Goal: Use online tool/utility: Utilize a website feature to perform a specific function

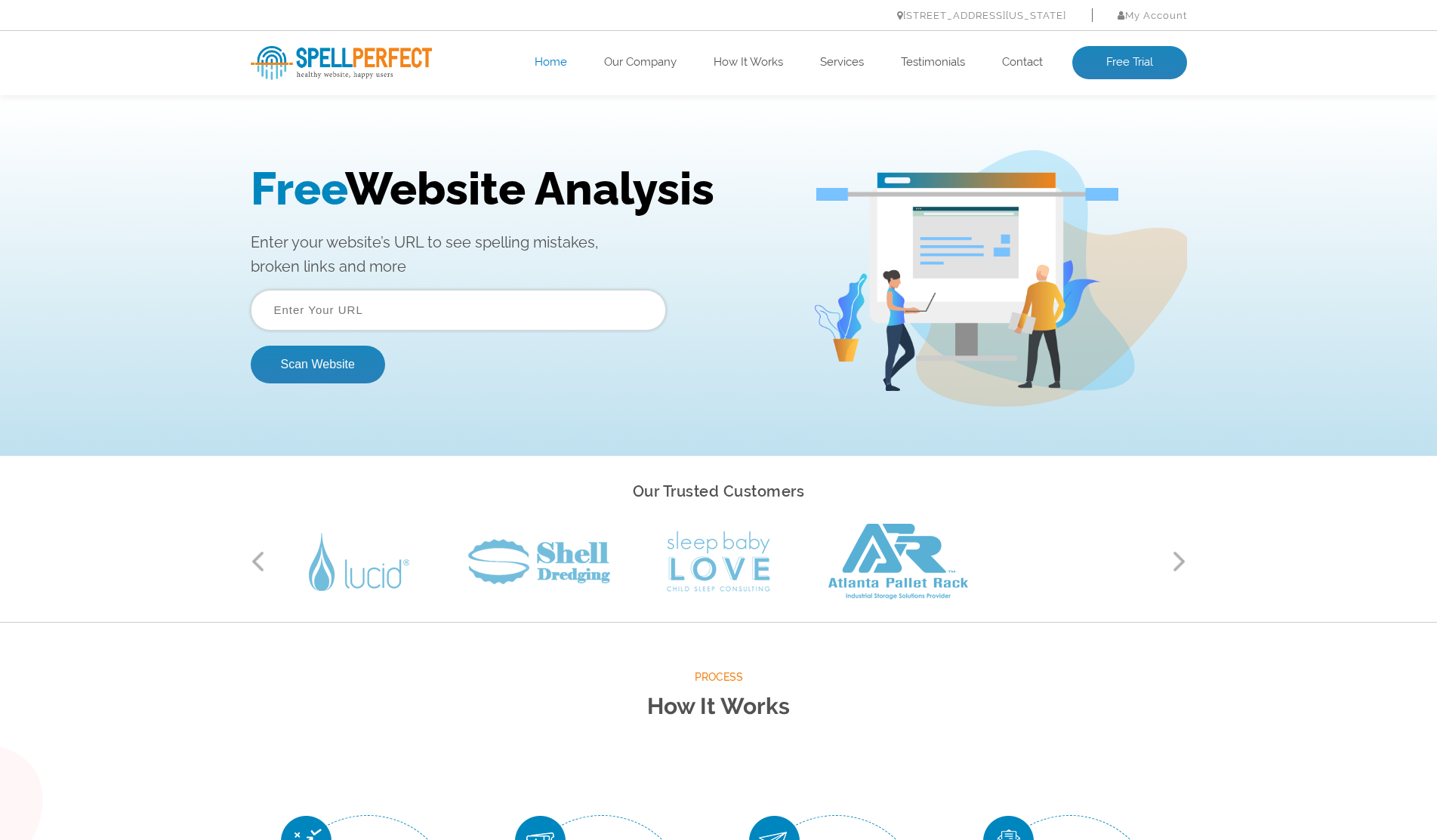
click at [383, 311] on input "text" at bounding box center [458, 310] width 415 height 41
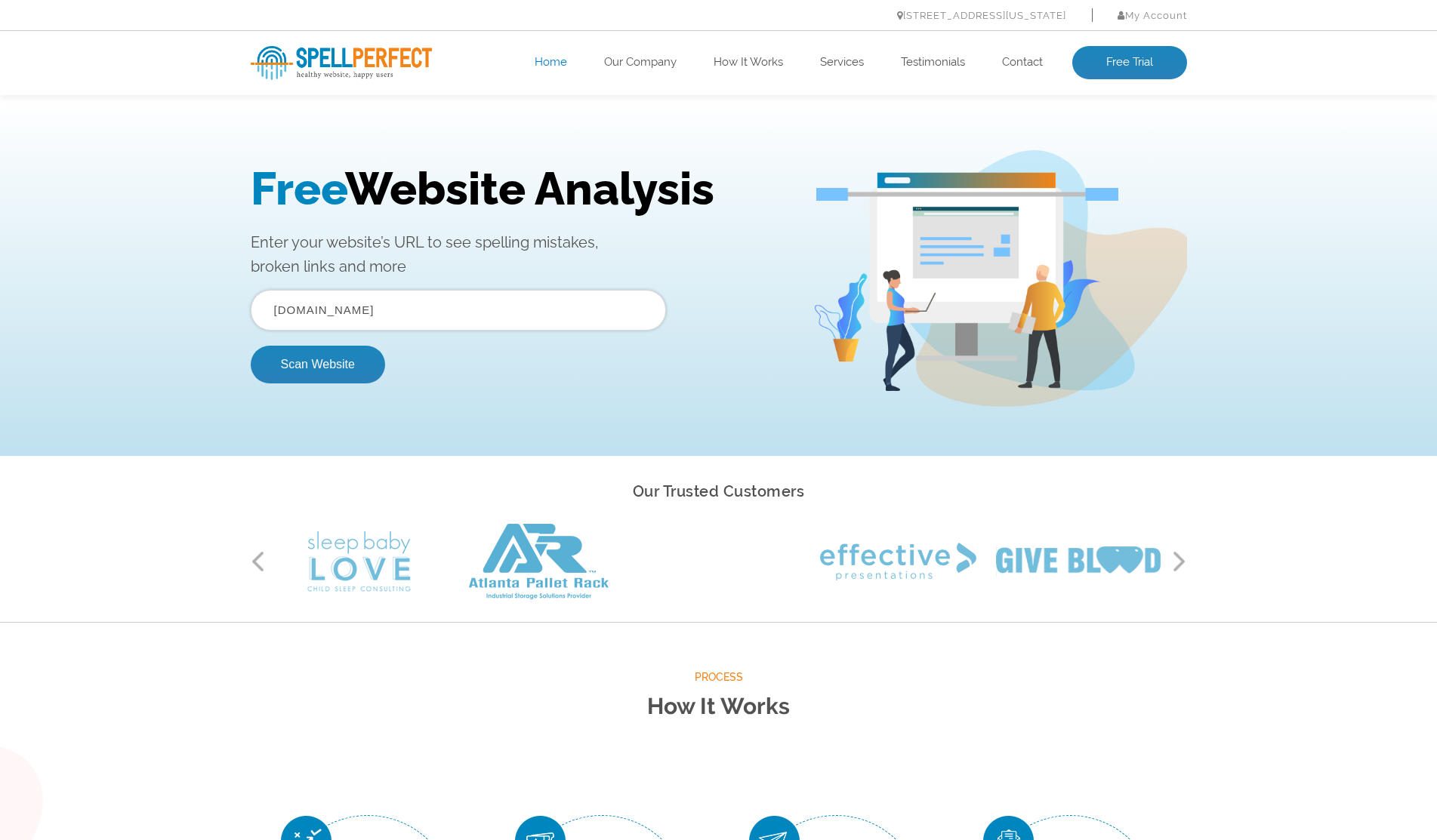
drag, startPoint x: 274, startPoint y: 308, endPoint x: 284, endPoint y: 308, distance: 10.0
click at [277, 308] on input "[DOMAIN_NAME]" at bounding box center [458, 310] width 415 height 41
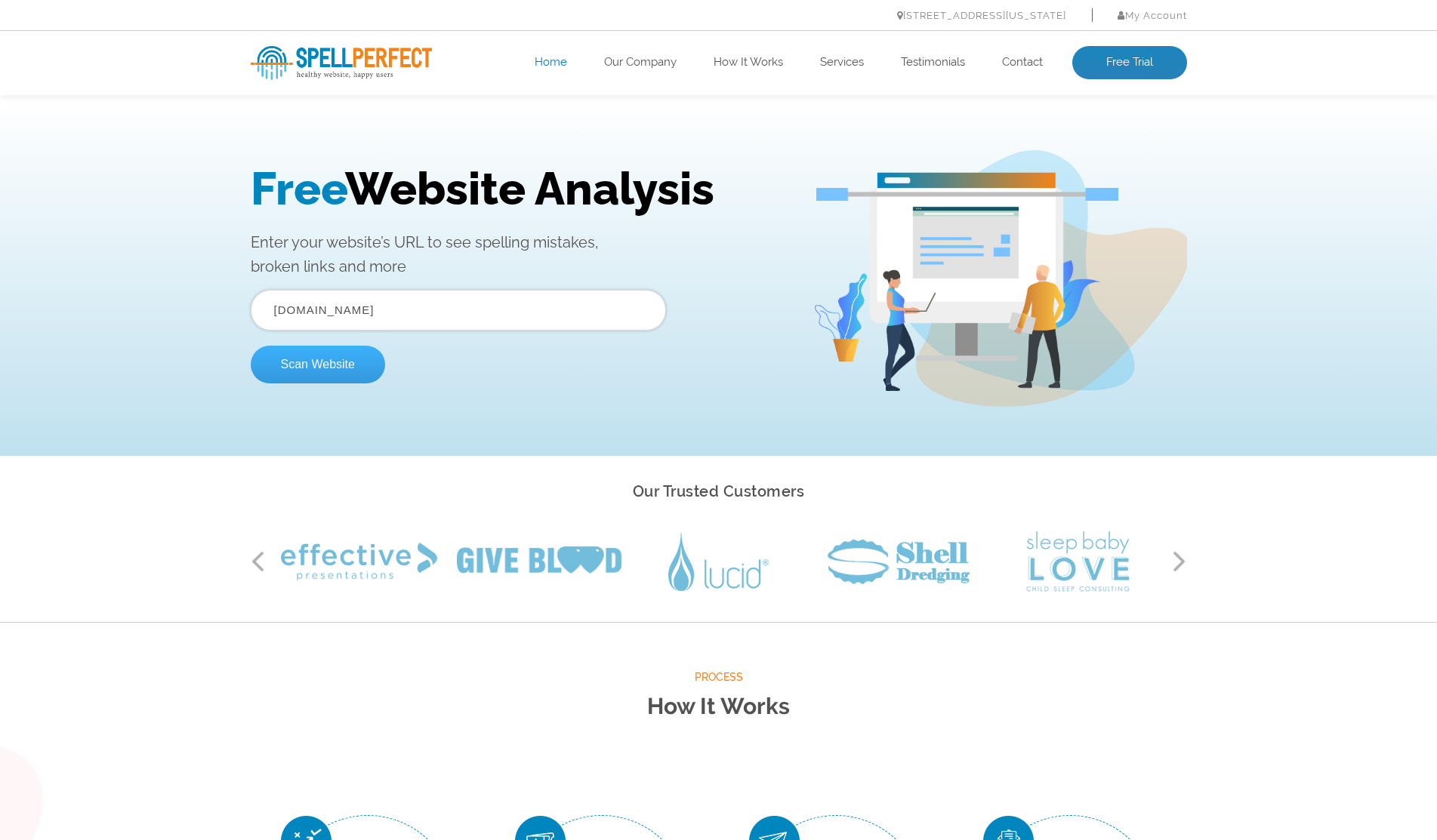
type input "[DOMAIN_NAME]"
click at [330, 362] on button "Scan Website" at bounding box center [318, 364] width 134 height 38
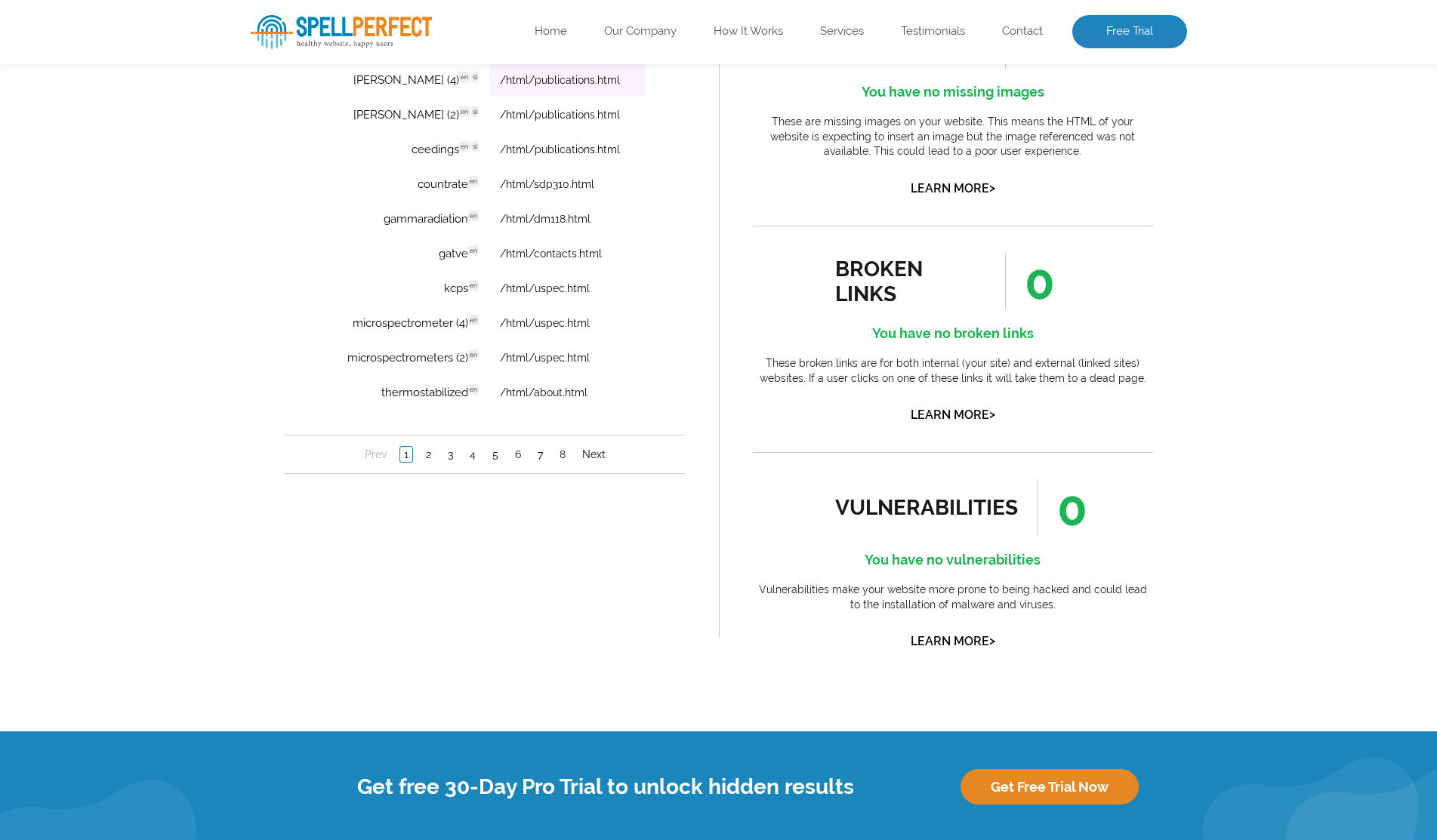
scroll to position [1208, 0]
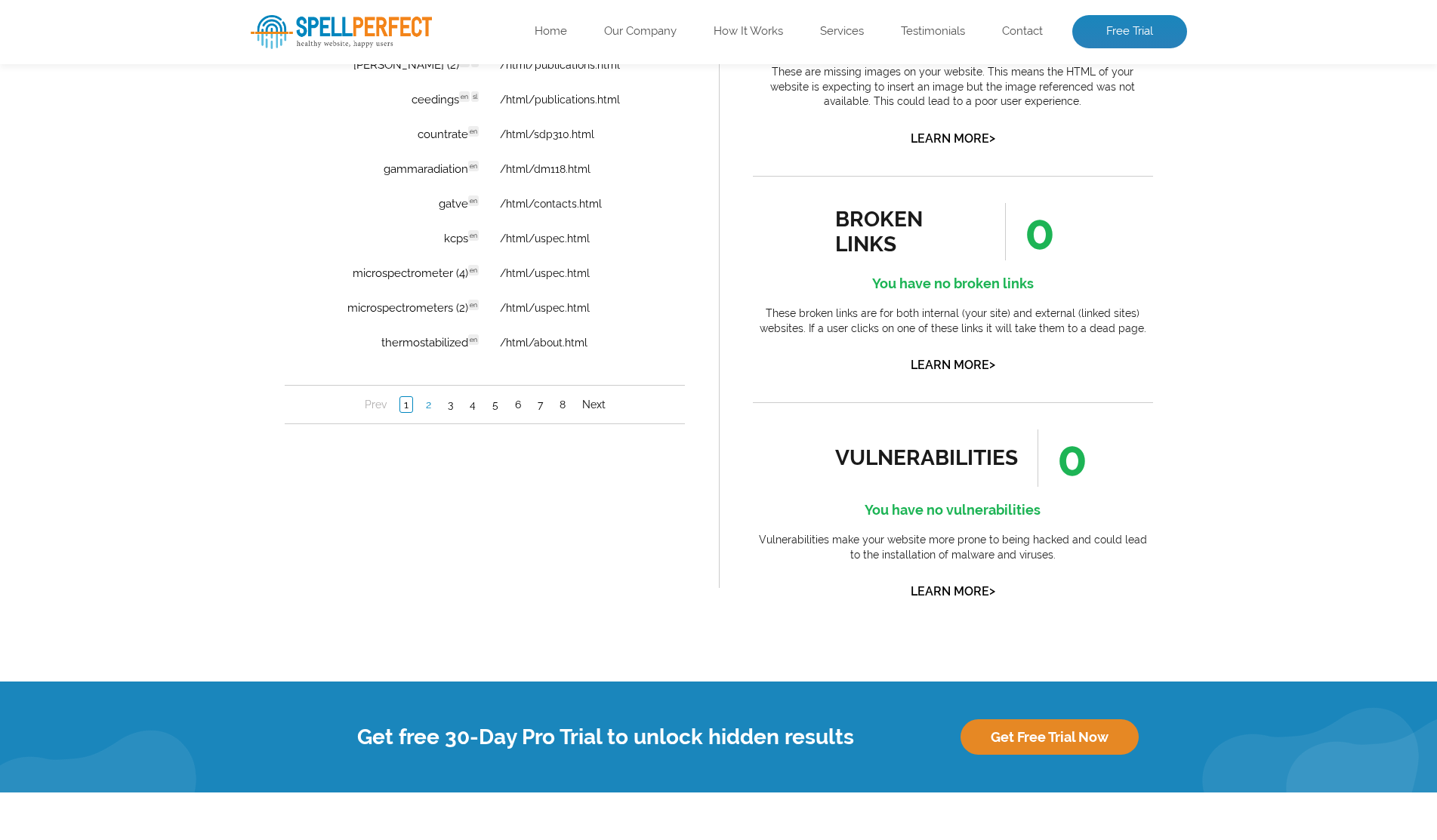
click at [430, 404] on link "2" at bounding box center [427, 405] width 13 height 15
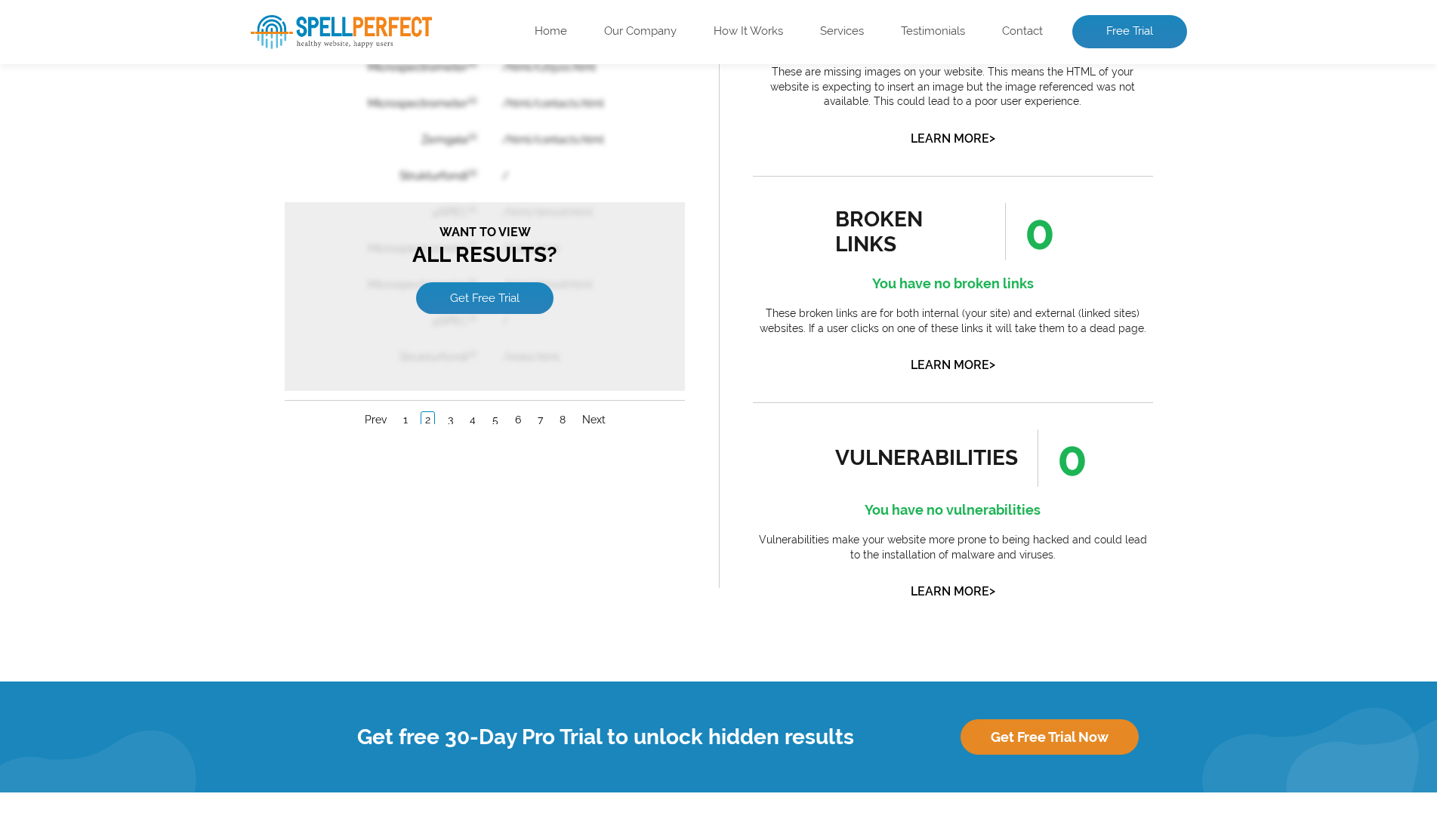
scroll to position [0, 0]
click at [551, 607] on div "spelling issues 113 Ooops! You have some spelling issues These are words from t…" at bounding box center [485, 153] width 468 height 966
click at [672, 102] on div "Error Word Website Page Gustava en /html/contacts.html Microspectrometer en /ht…" at bounding box center [484, 208] width 400 height 463
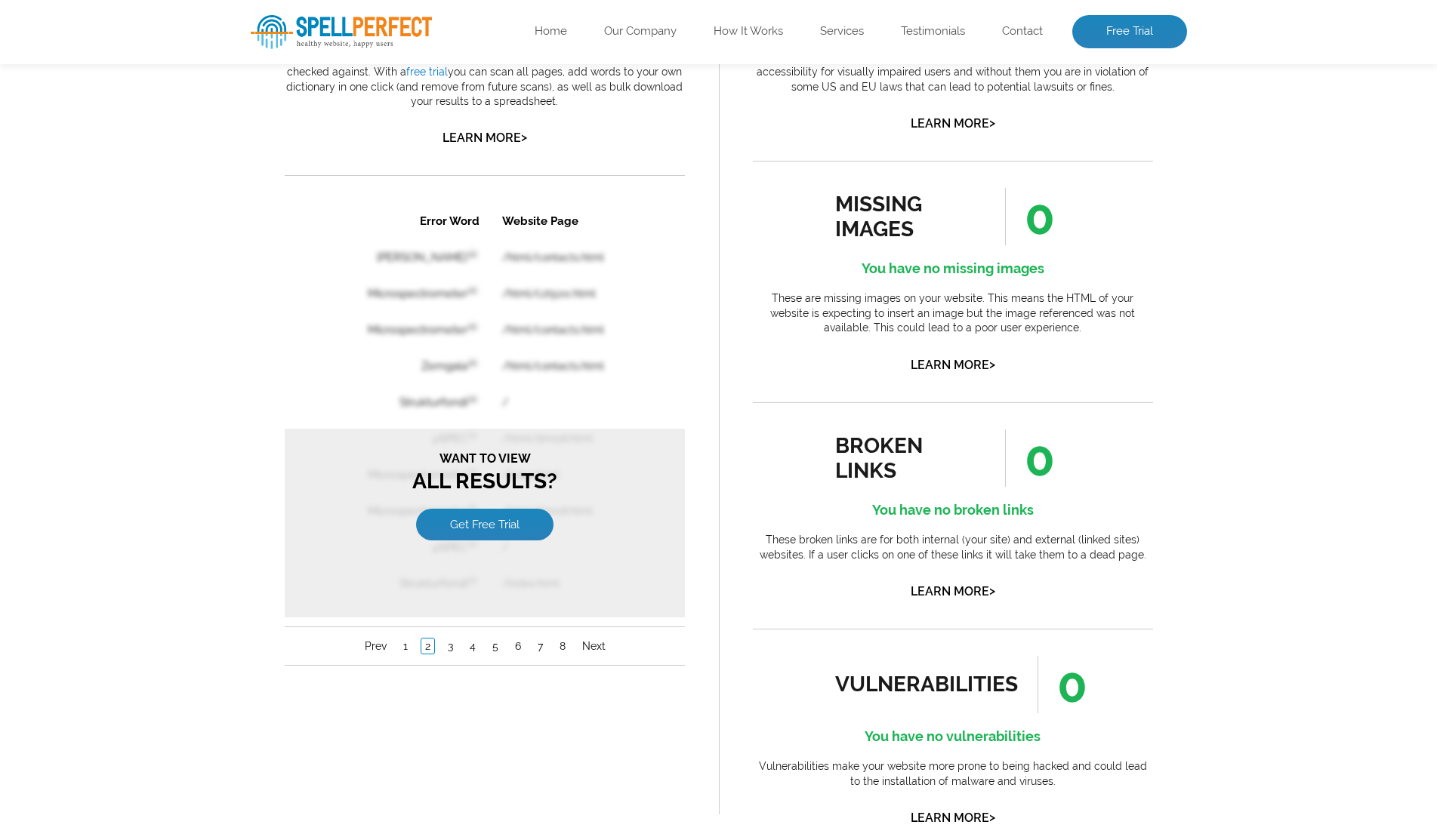
scroll to position [906, 0]
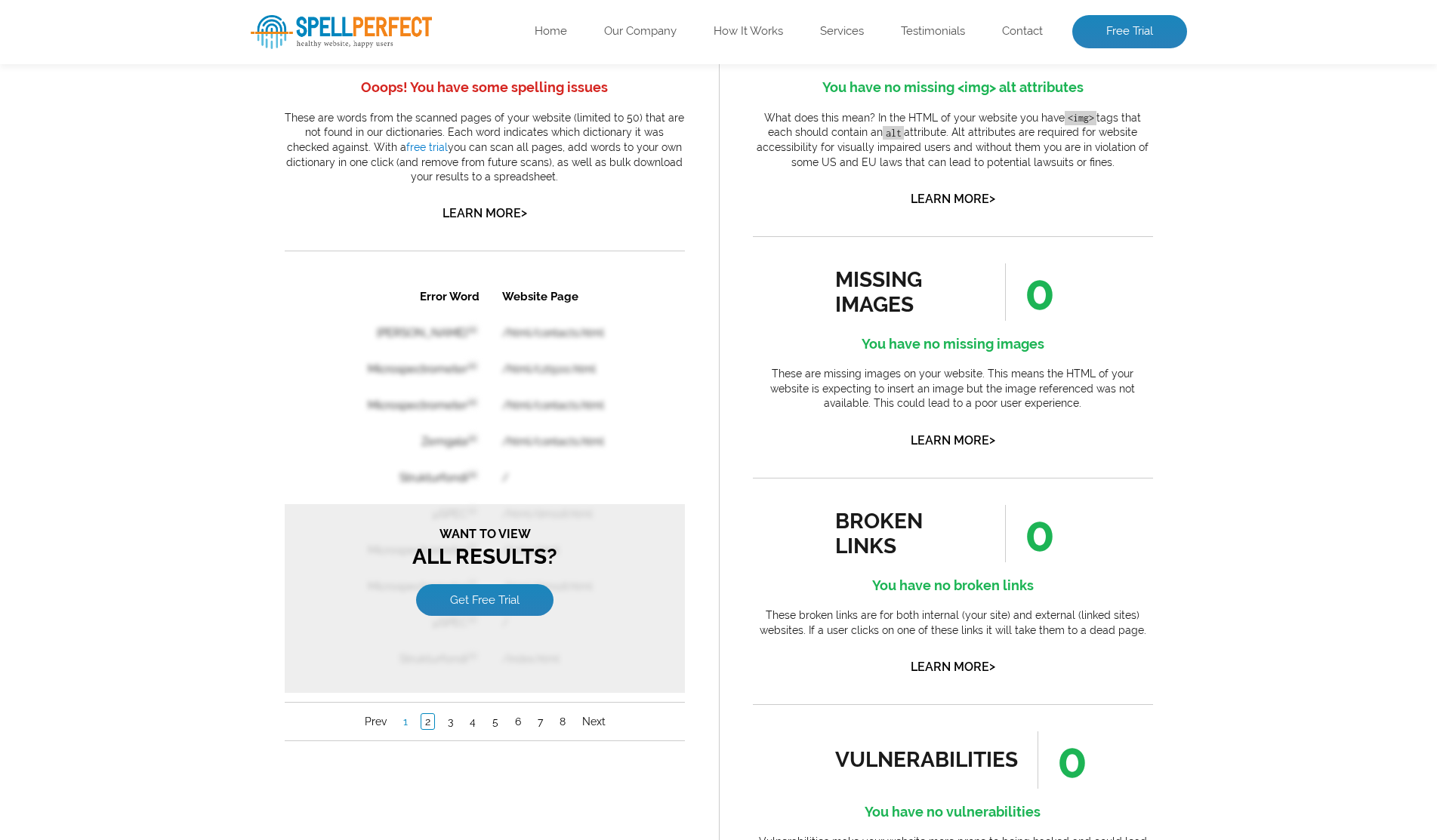
click at [404, 722] on link "1" at bounding box center [404, 721] width 12 height 15
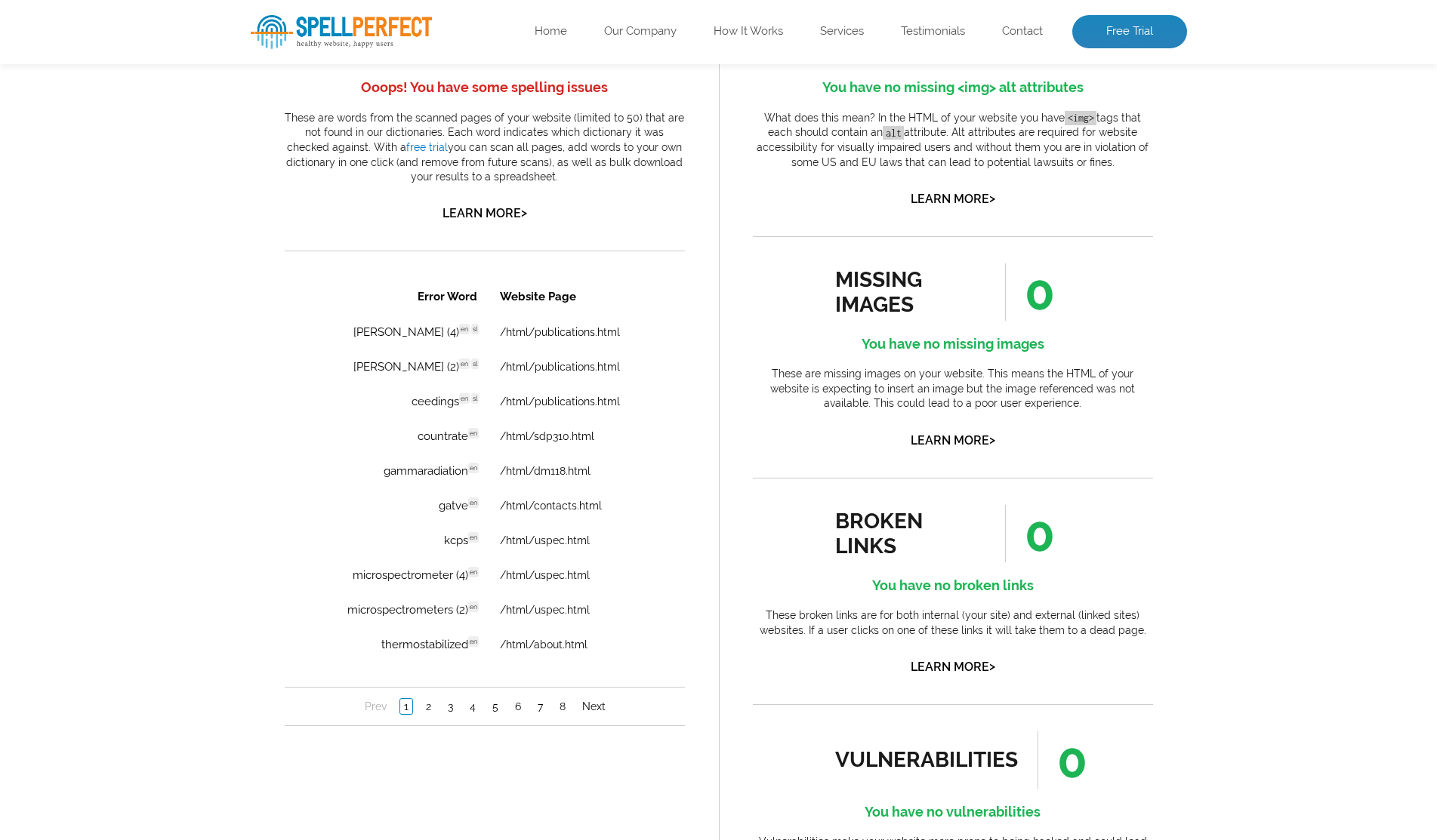
scroll to position [0, 0]
